Goal: Task Accomplishment & Management: Manage account settings

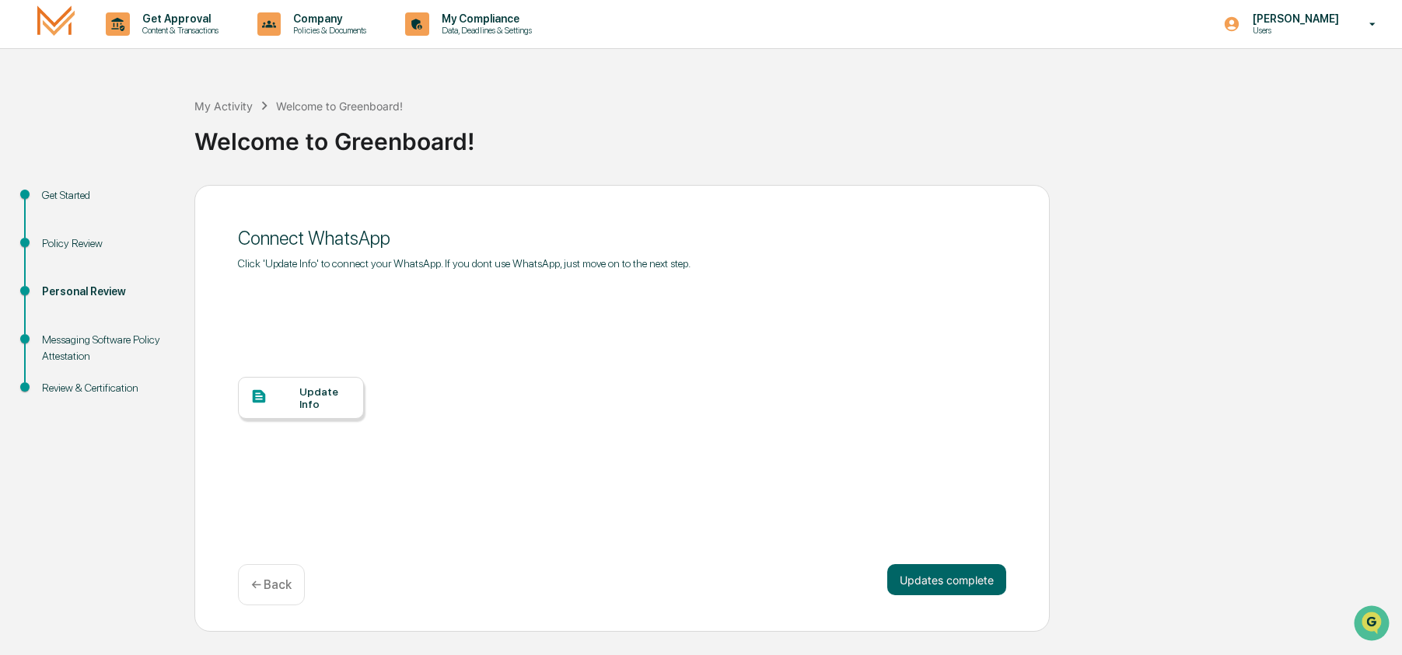
click at [1149, 170] on div "My Activity Welcome to Greenboard! Welcome to Greenboard!" at bounding box center [793, 129] width 1199 height 111
click at [1282, 37] on div "[PERSON_NAME] Users" at bounding box center [1304, 24] width 194 height 48
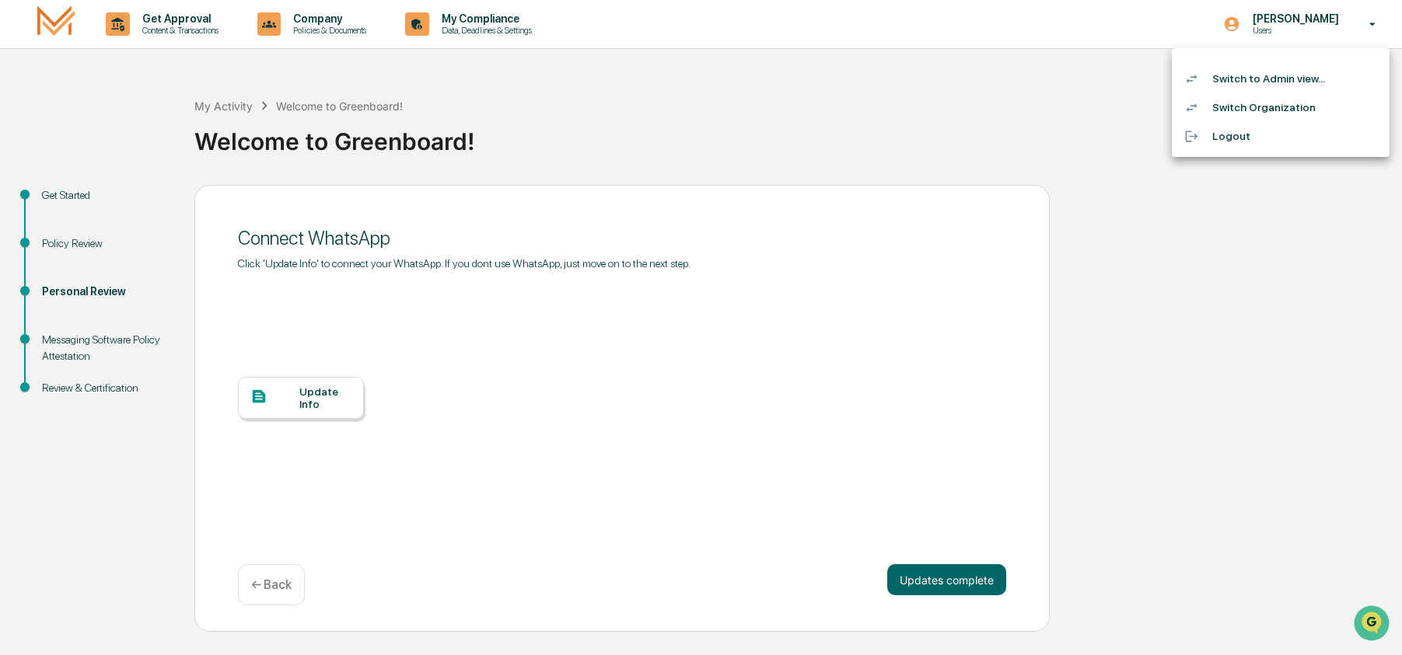
click at [1278, 70] on li "Switch to Admin view..." at bounding box center [1280, 79] width 218 height 29
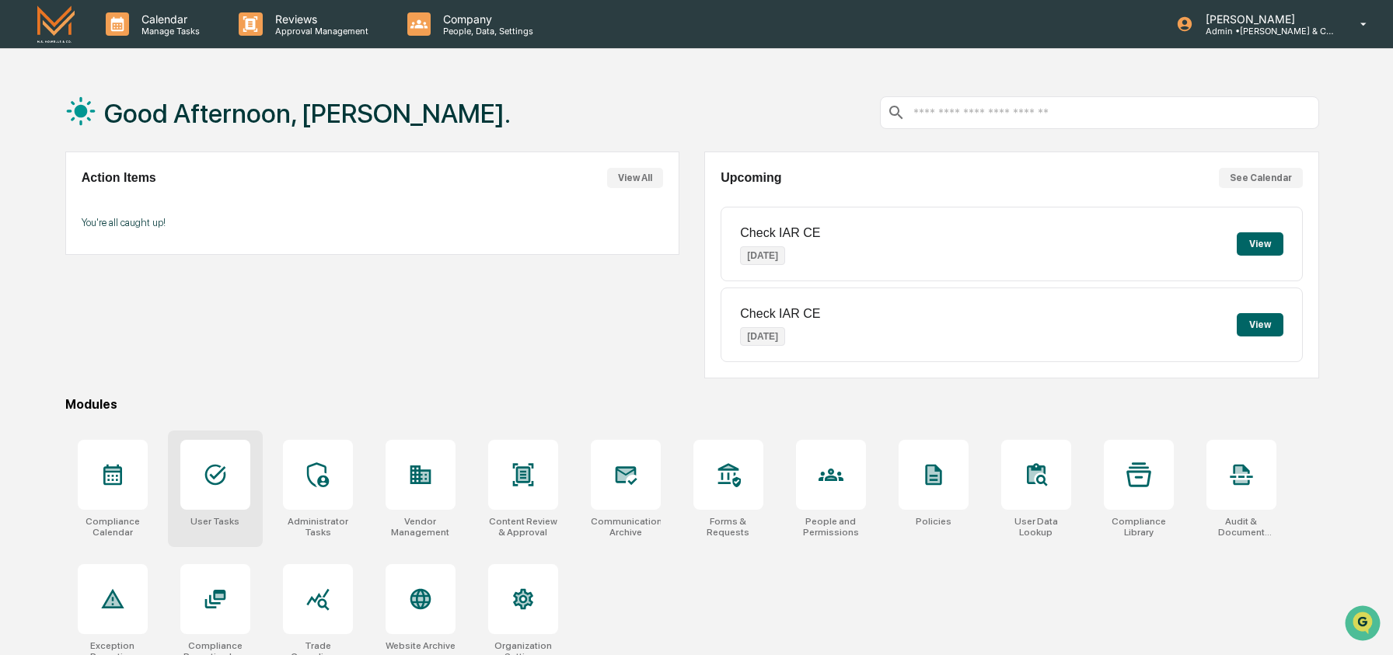
click at [239, 470] on div at bounding box center [215, 475] width 70 height 70
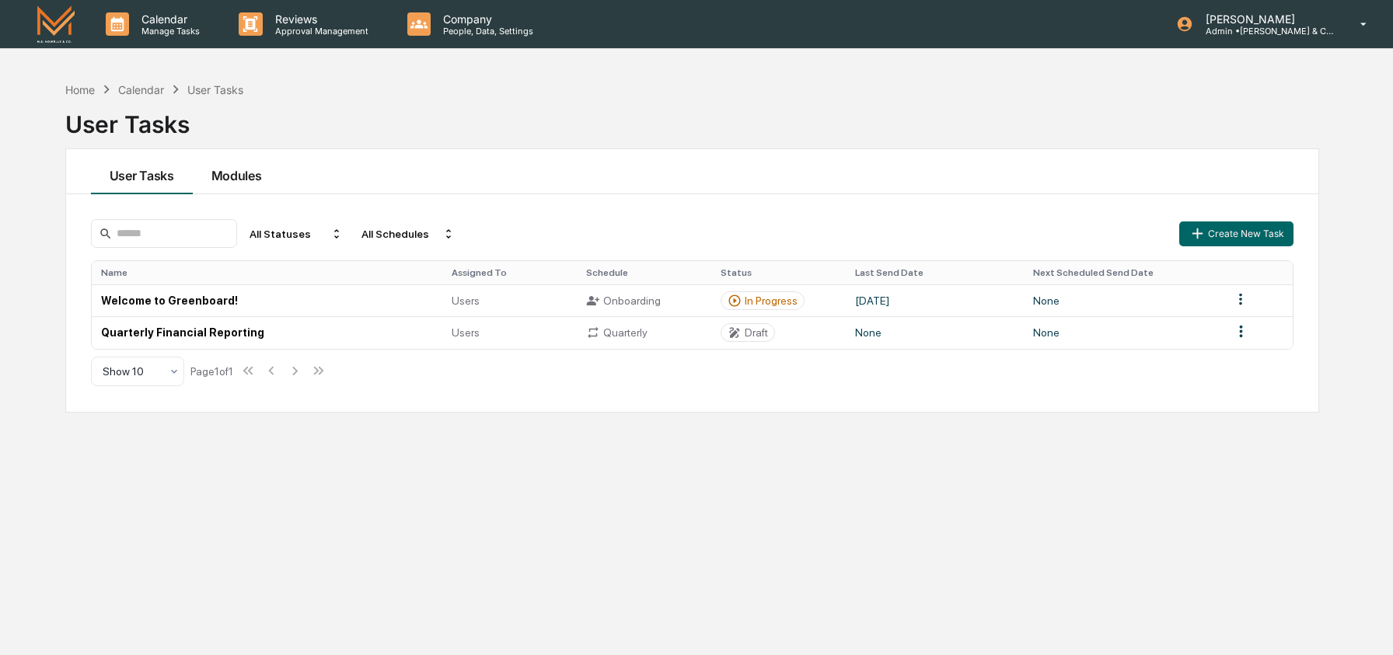
click at [246, 179] on button "Modules" at bounding box center [237, 171] width 88 height 45
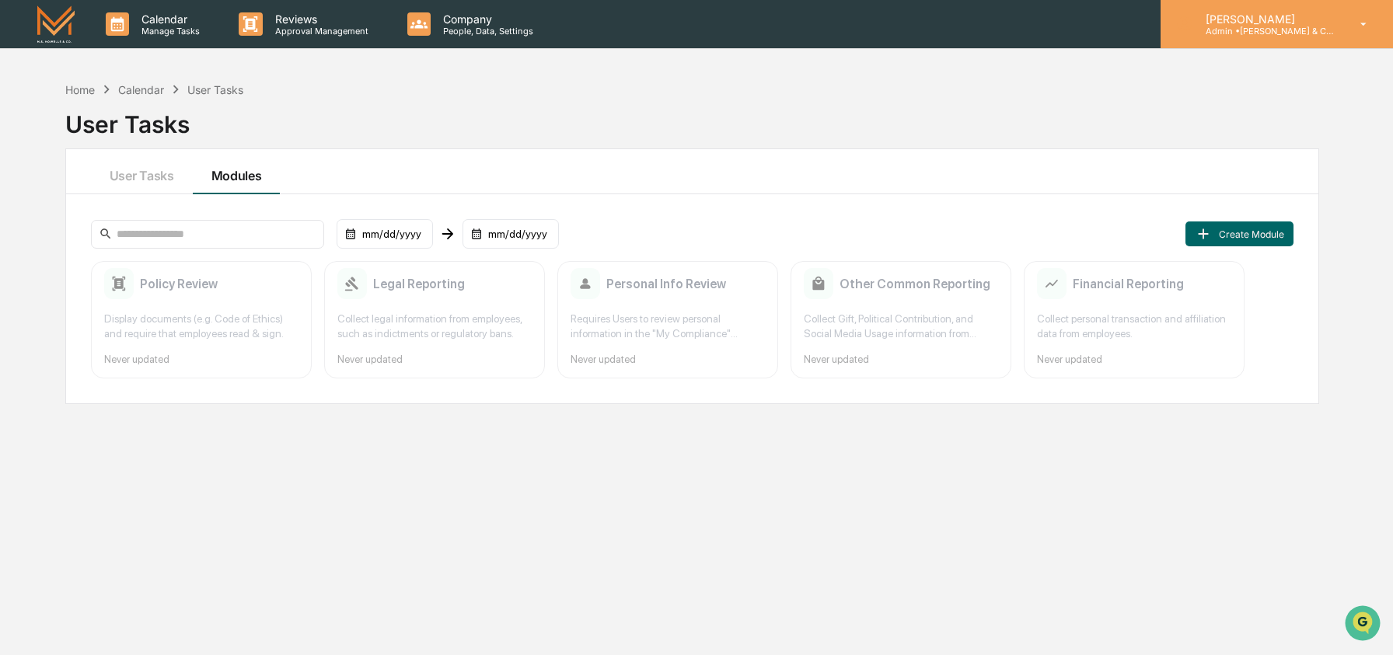
click at [1243, 38] on div "[PERSON_NAME] Admin • [PERSON_NAME] & Co. - BD" at bounding box center [1277, 24] width 232 height 48
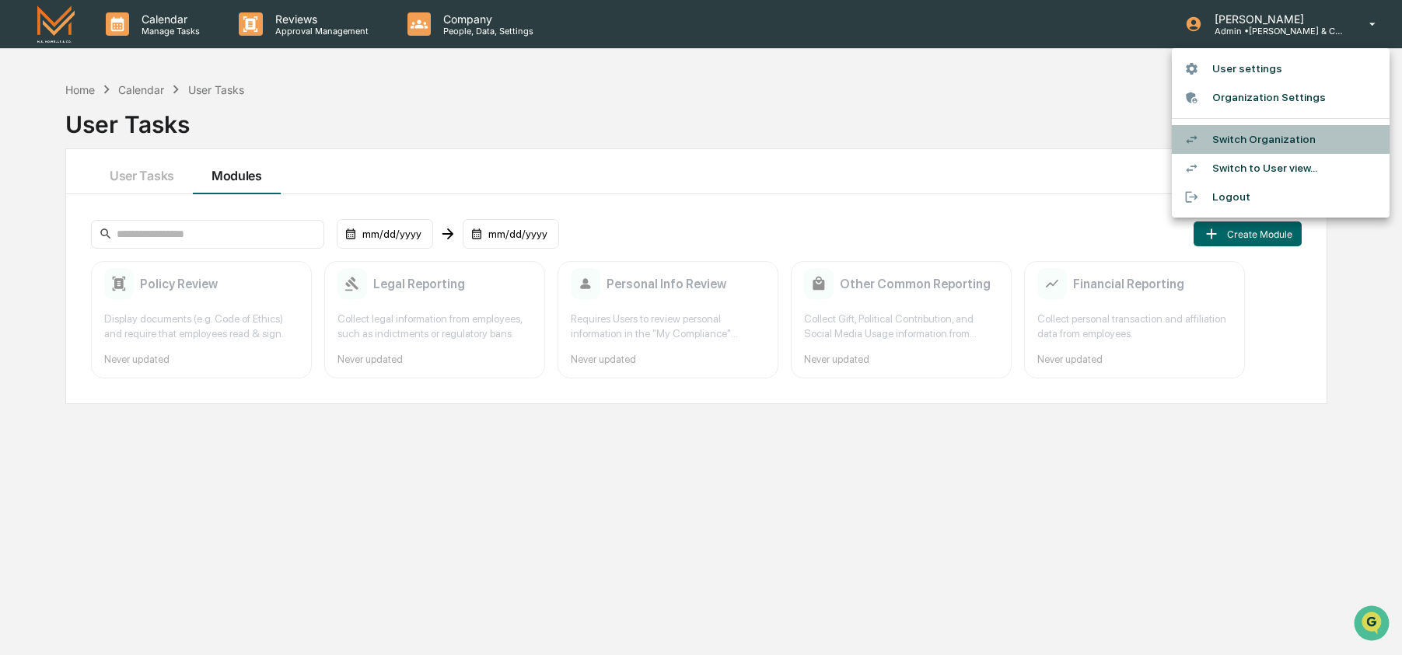
click at [1242, 137] on li "Switch Organization" at bounding box center [1280, 139] width 218 height 29
